Goal: Information Seeking & Learning: Learn about a topic

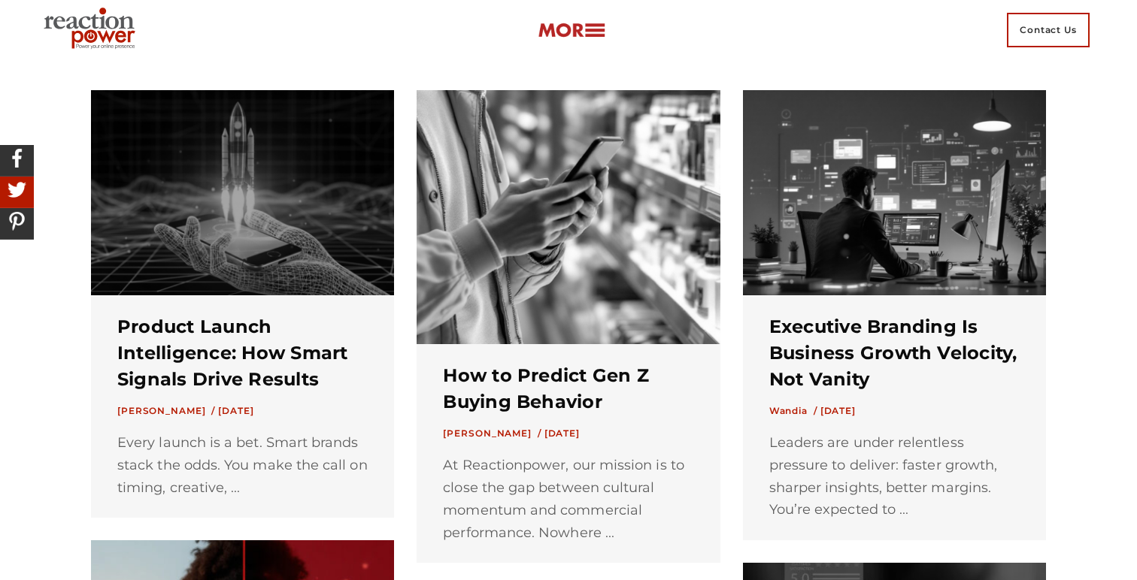
scroll to position [387, 0]
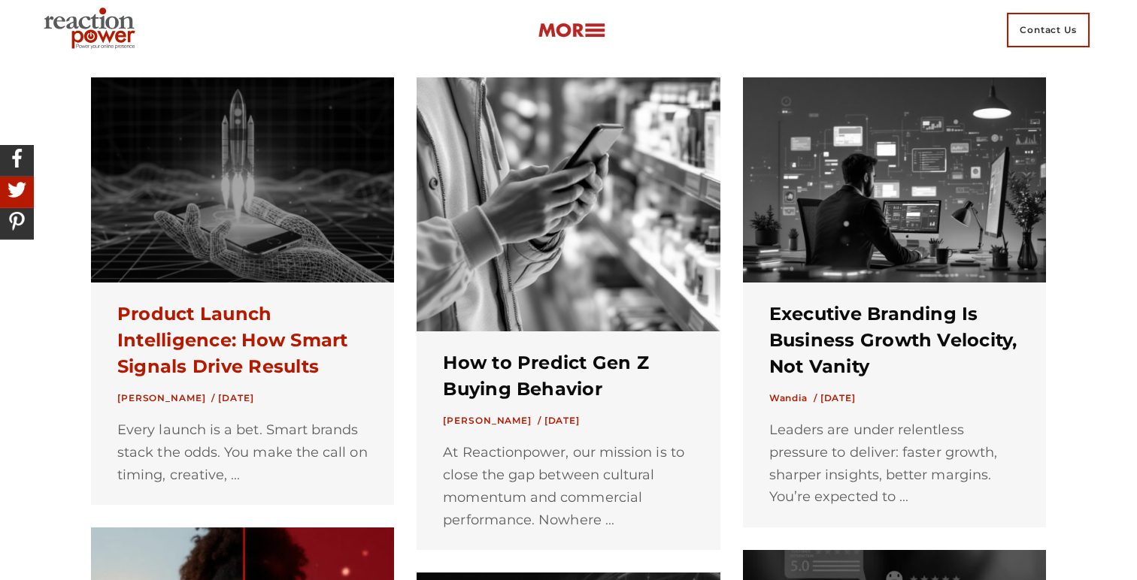
click at [275, 359] on link "Product Launch Intelligence: How Smart Signals Drive Results" at bounding box center [232, 340] width 231 height 74
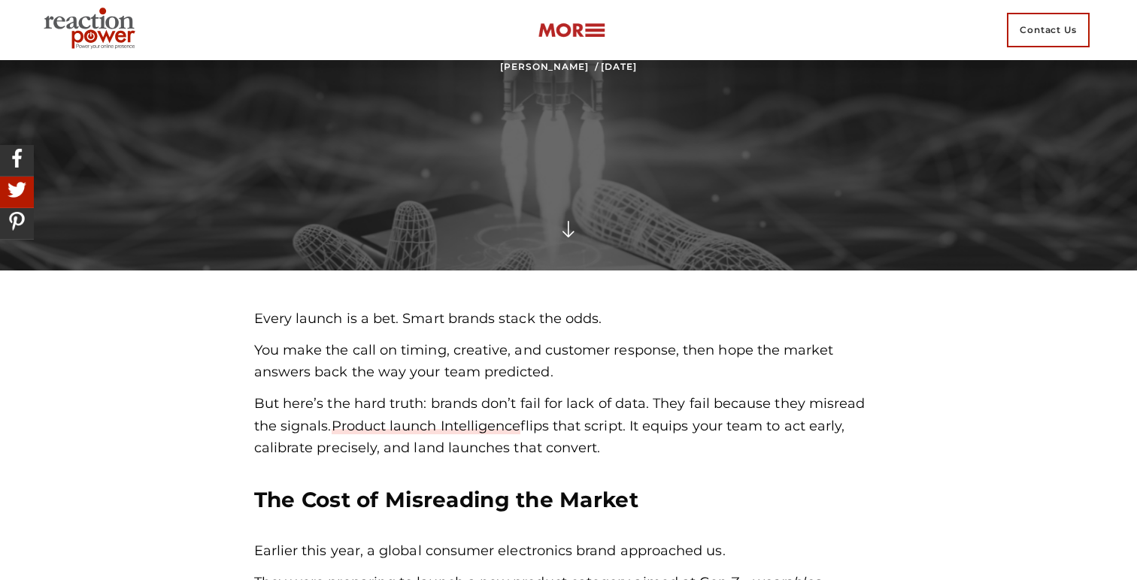
scroll to position [299, 0]
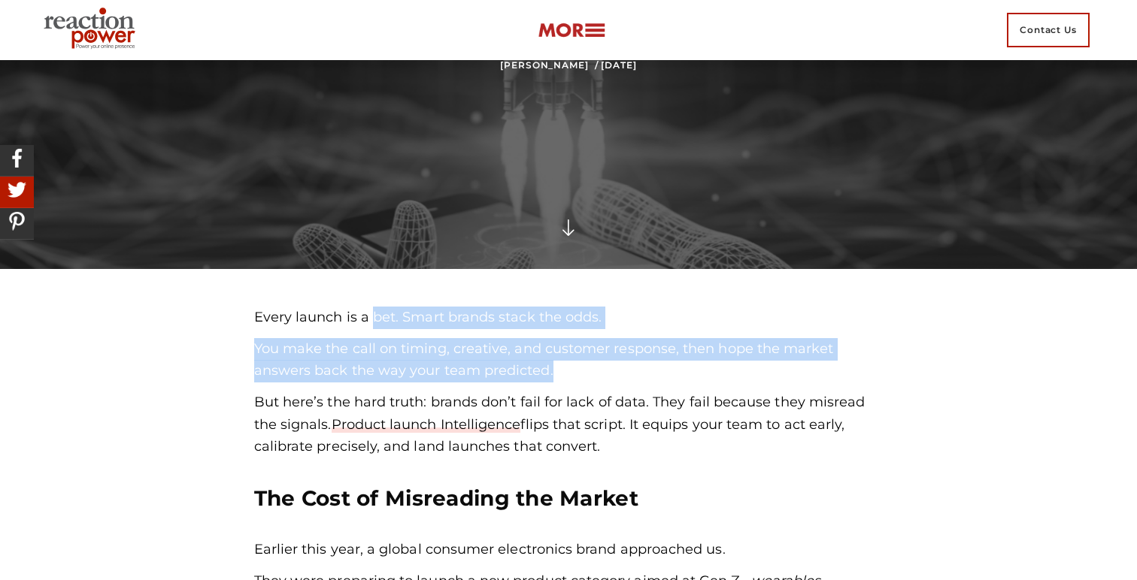
drag, startPoint x: 566, startPoint y: 365, endPoint x: 369, endPoint y: 319, distance: 202.4
click at [369, 319] on div "Every launch is a bet. Smart brands stack the odds. You make the call on timing…" at bounding box center [568, 383] width 629 height 152
click at [551, 334] on div "Every launch is a bet. Smart brands stack the odds. You make the call on timing…" at bounding box center [568, 383] width 629 height 152
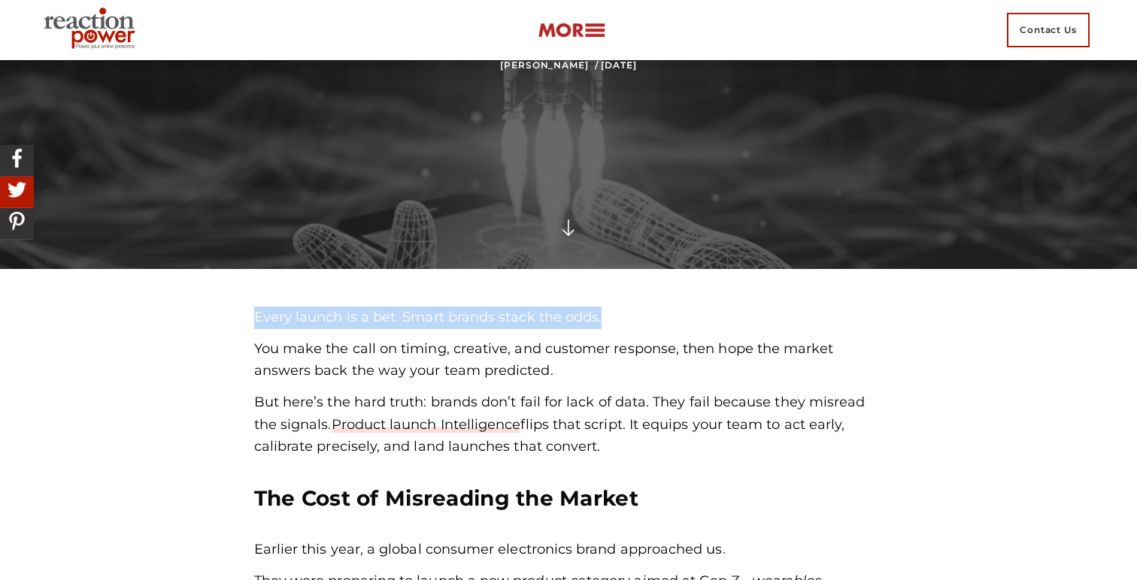
drag, startPoint x: 616, startPoint y: 313, endPoint x: 245, endPoint y: 321, distance: 370.8
copy p "Every launch is a bet. Smart brands stack the odds."
click at [254, 320] on p "Every launch is a bet. Smart brands stack the odds." at bounding box center [568, 318] width 629 height 23
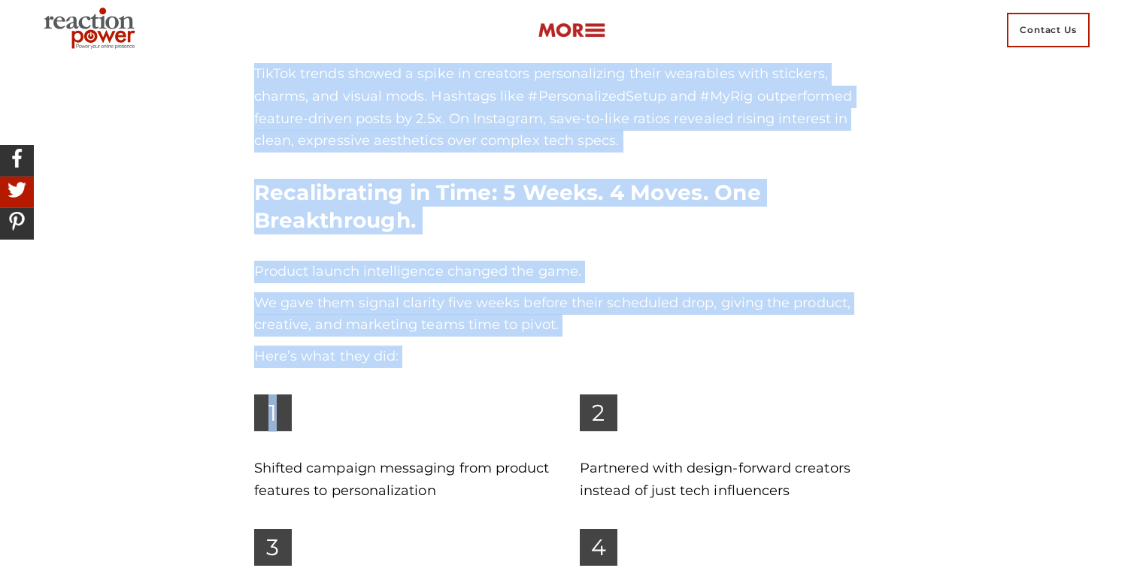
scroll to position [1159, 0]
drag, startPoint x: 262, startPoint y: 319, endPoint x: 561, endPoint y: 332, distance: 298.8
click at [563, 334] on div "Every launch is a bet. Smart brands stack the odds. You make the call on timing…" at bounding box center [568, 54] width 629 height 1217
copy div "lore ipsumd si a con. Adipi elitse doeiu tem inci. Utl etdo mag aliq en admini,…"
